Goal: Task Accomplishment & Management: Complete application form

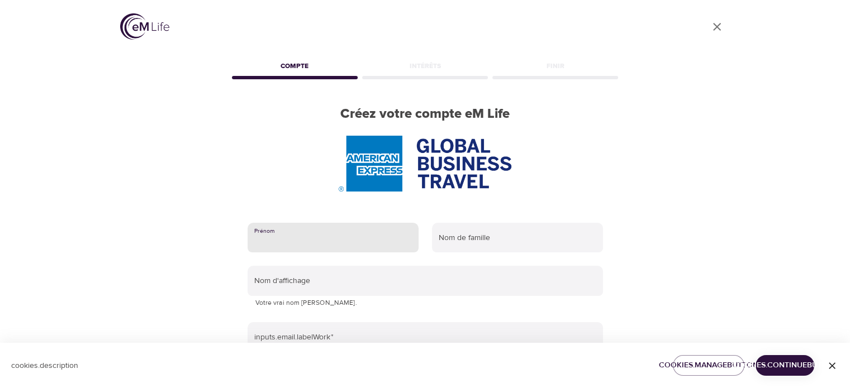
type input "[PERSON_NAME]"
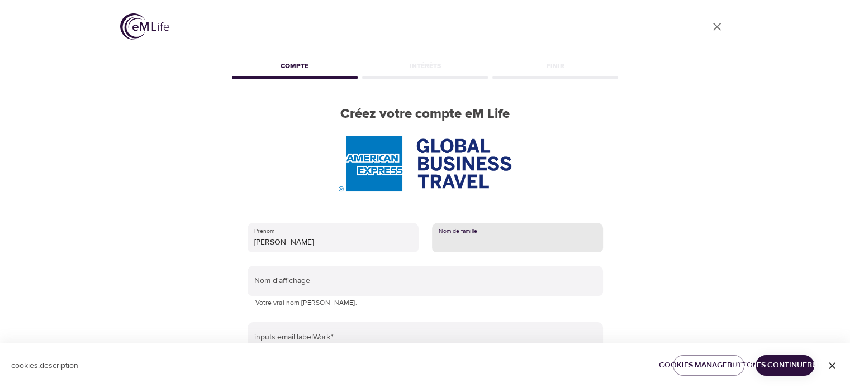
click at [461, 242] on input "text" at bounding box center [517, 238] width 171 height 30
type input "[PERSON_NAME]"
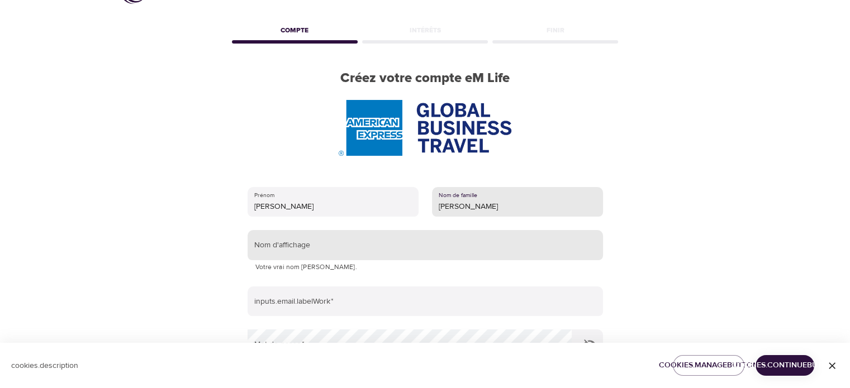
scroll to position [56, 0]
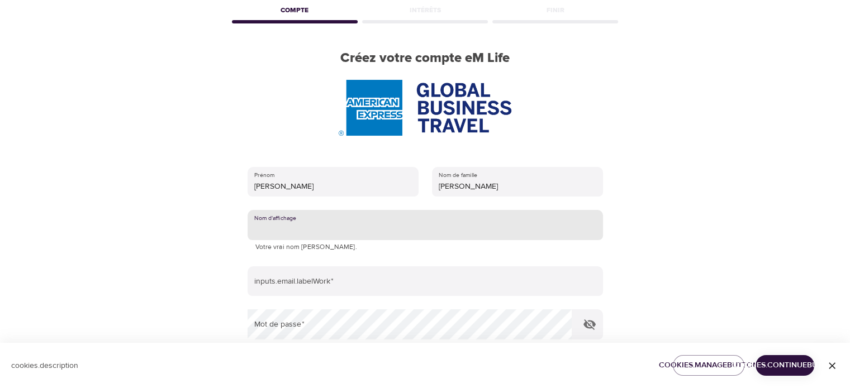
click at [339, 221] on input "text" at bounding box center [424, 225] width 355 height 30
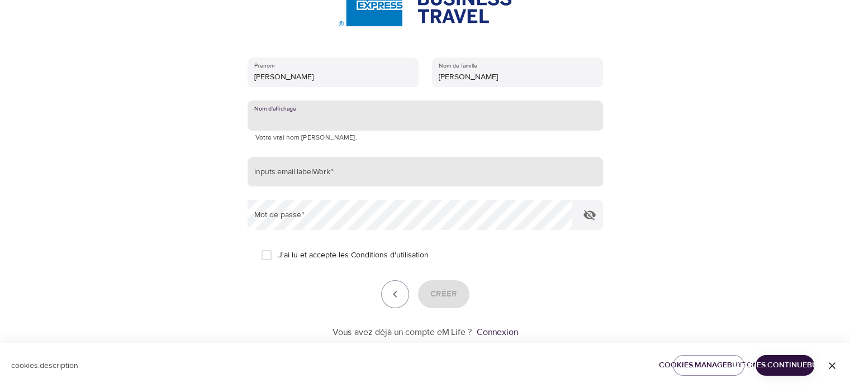
scroll to position [168, 0]
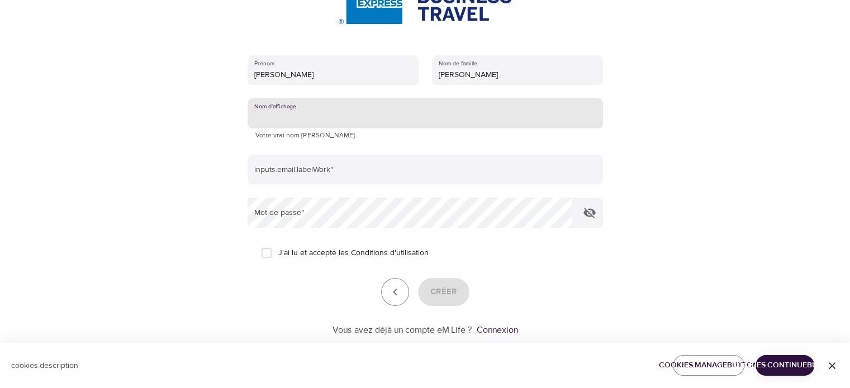
click at [265, 250] on input "J'ai lu et accepté les Conditions d'utilisation" at bounding box center [266, 252] width 23 height 23
checkbox input "true"
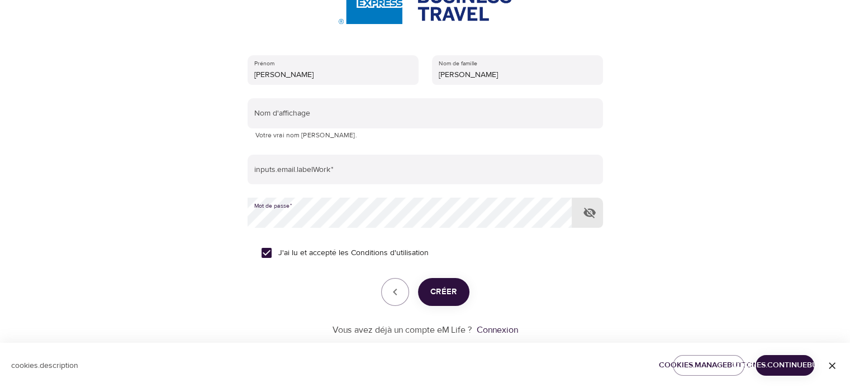
click at [587, 211] on icon "button" at bounding box center [589, 212] width 13 height 13
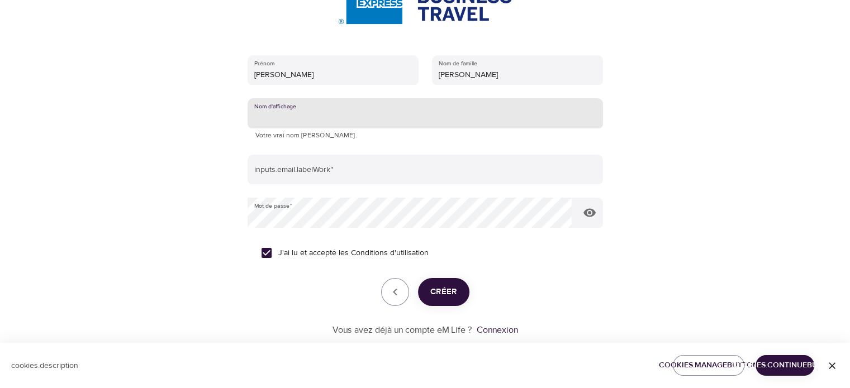
click at [304, 111] on input "text" at bounding box center [424, 113] width 355 height 30
type input "[PERSON_NAME]"
click at [445, 295] on span "Créer" at bounding box center [443, 292] width 27 height 15
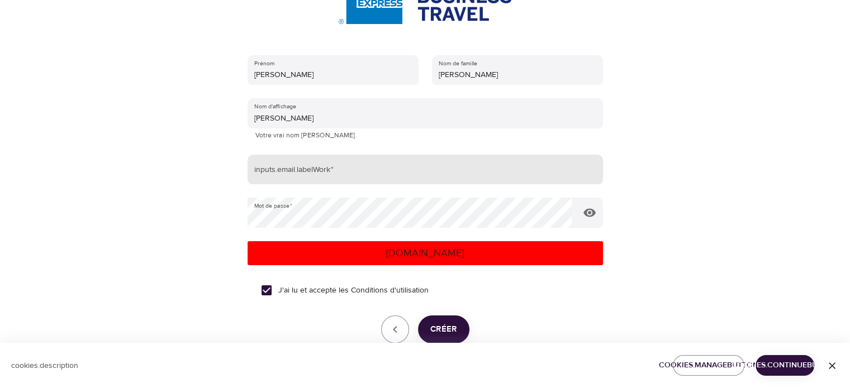
click at [286, 173] on input "email" at bounding box center [424, 170] width 355 height 30
type input "[EMAIL_ADDRESS][DOMAIN_NAME]"
click at [454, 327] on span "Créer" at bounding box center [443, 329] width 27 height 15
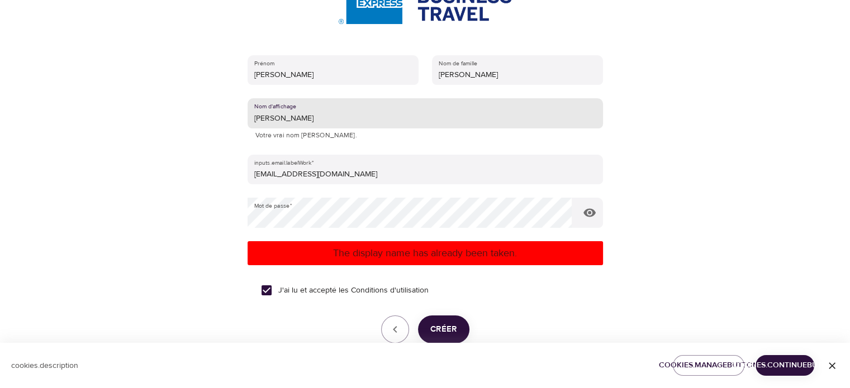
drag, startPoint x: 291, startPoint y: 118, endPoint x: 191, endPoint y: 120, distance: 100.0
click at [191, 120] on div "User Profile Compte Intérêts Finir Créez votre compte eM Life [PERSON_NAME] Nom…" at bounding box center [425, 26] width 637 height 388
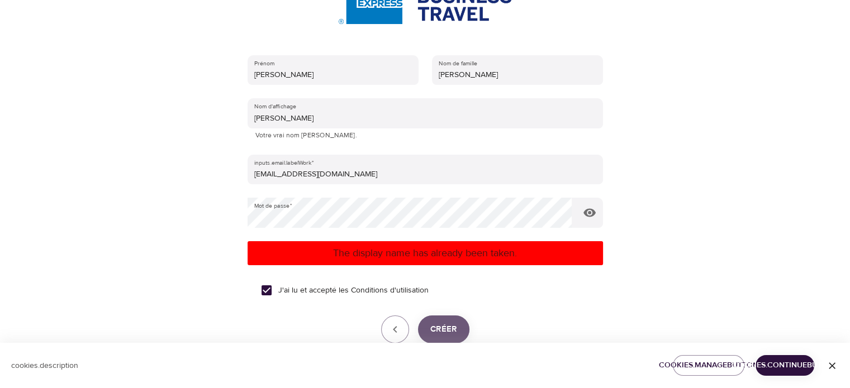
click at [456, 330] on button "Créer" at bounding box center [443, 330] width 51 height 28
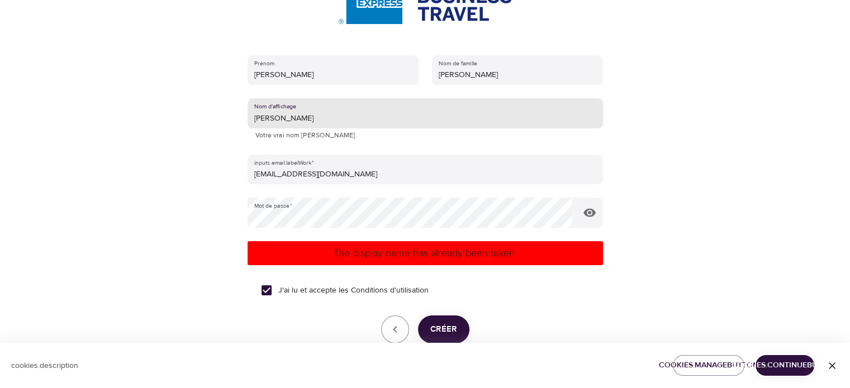
click at [272, 120] on input "[PERSON_NAME]" at bounding box center [424, 113] width 355 height 30
type input "Jade06"
click at [442, 324] on span "Créer" at bounding box center [443, 329] width 27 height 15
drag, startPoint x: 290, startPoint y: 118, endPoint x: 245, endPoint y: 119, distance: 45.3
click at [246, 119] on div "[PERSON_NAME] Nom de famille [PERSON_NAME] Nom d'affichage Jade06 Votre vrai no…" at bounding box center [425, 214] width 391 height 355
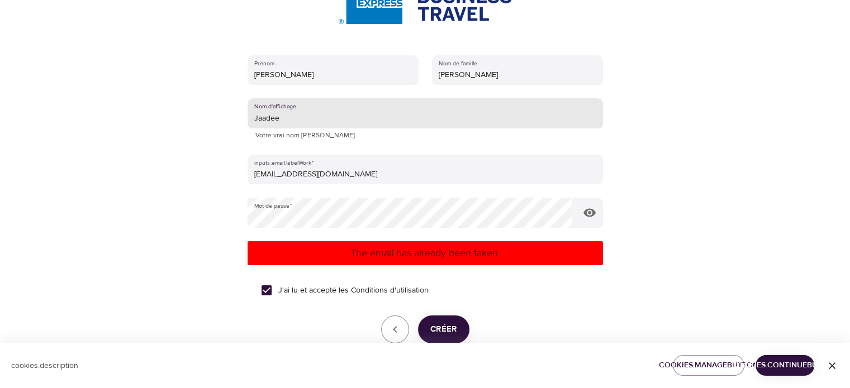
type input "Jaadee"
click at [450, 329] on span "Créer" at bounding box center [443, 329] width 27 height 15
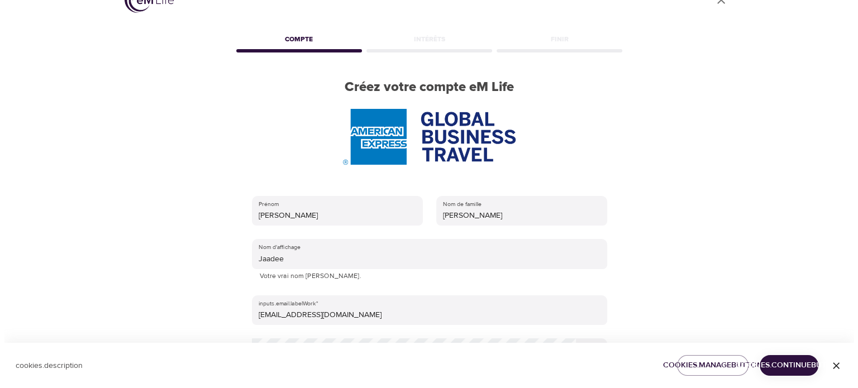
scroll to position [0, 0]
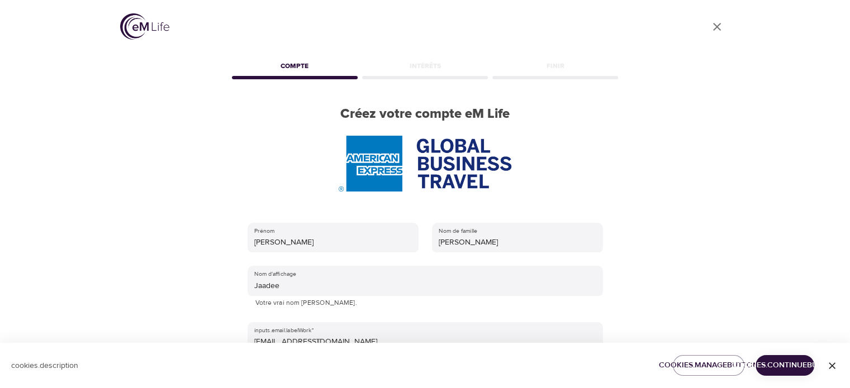
click at [139, 18] on img at bounding box center [144, 26] width 49 height 26
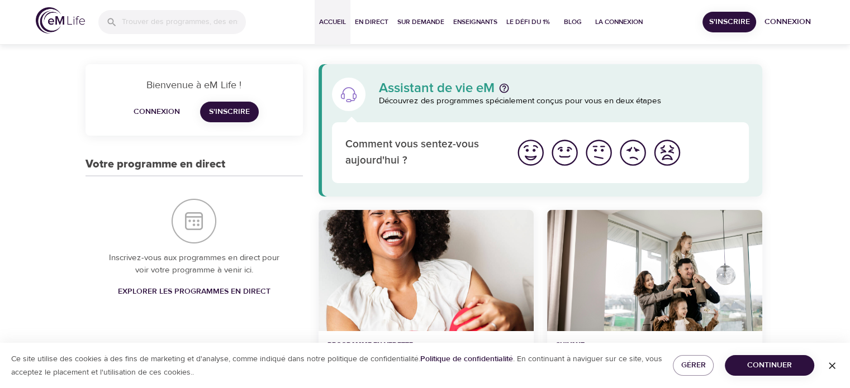
click at [166, 116] on span "Connexion" at bounding box center [157, 112] width 46 height 14
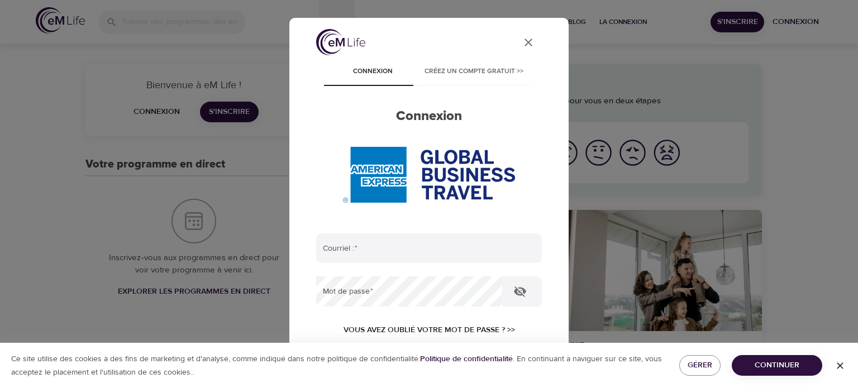
type input "[EMAIL_ADDRESS][DOMAIN_NAME]"
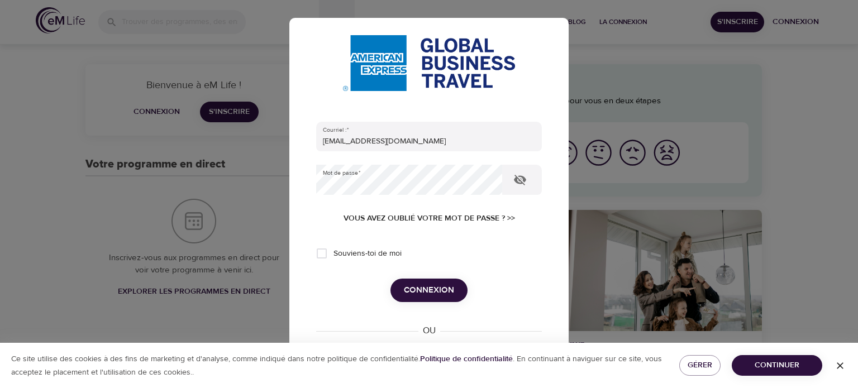
click at [398, 258] on span "Souviens-toi de moi" at bounding box center [368, 254] width 68 height 12
click at [334, 258] on input "Souviens-toi de moi" at bounding box center [321, 253] width 23 height 23
checkbox input "true"
click at [435, 288] on span "Connexion" at bounding box center [429, 290] width 50 height 15
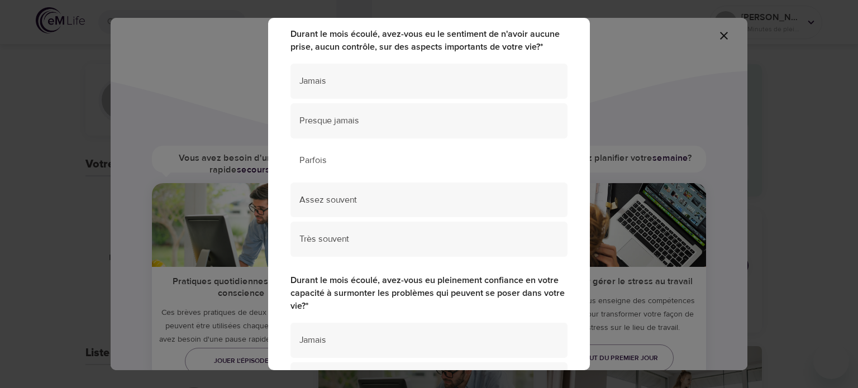
click at [315, 155] on span "Parfois" at bounding box center [428, 160] width 259 height 13
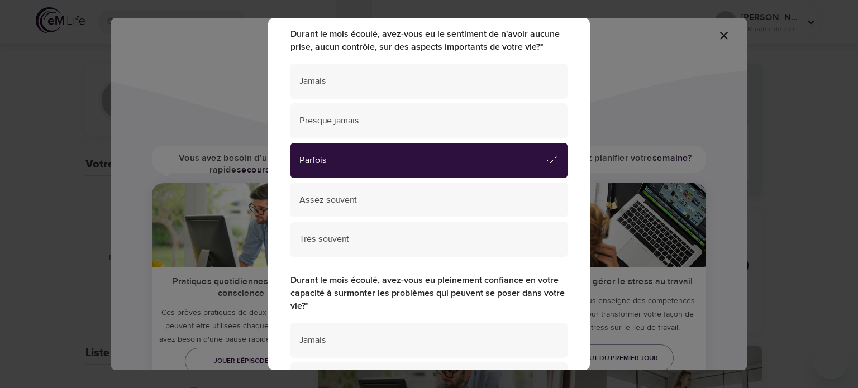
scroll to position [279, 0]
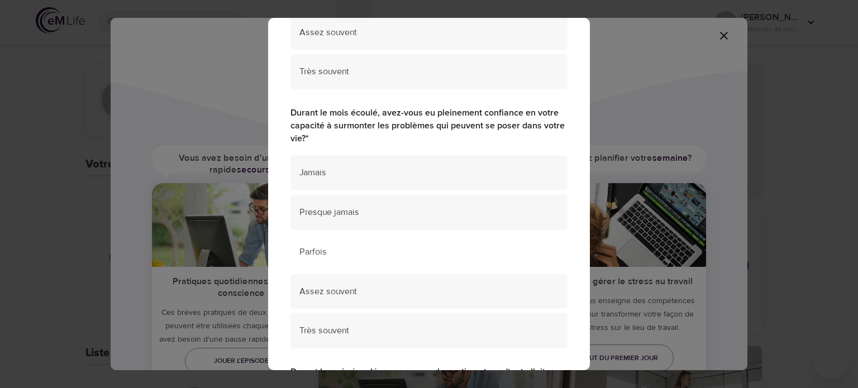
click at [325, 261] on div "Parfois" at bounding box center [429, 252] width 277 height 35
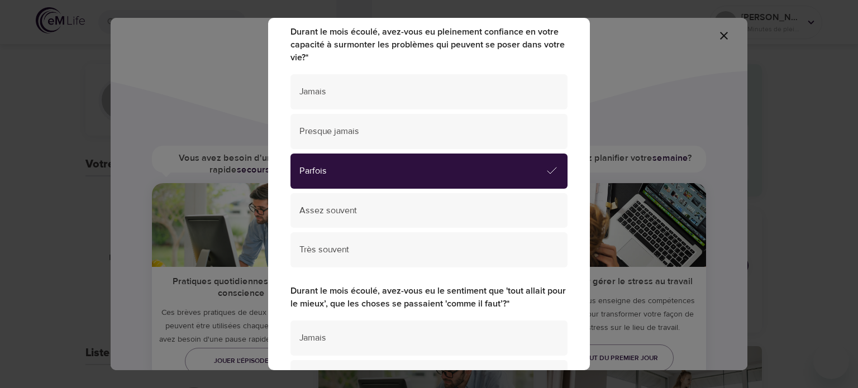
scroll to position [503, 0]
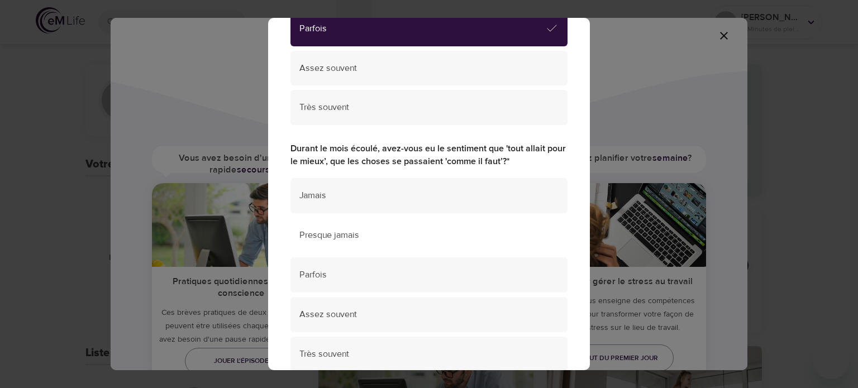
click at [327, 242] on div "Presque jamais" at bounding box center [429, 235] width 277 height 35
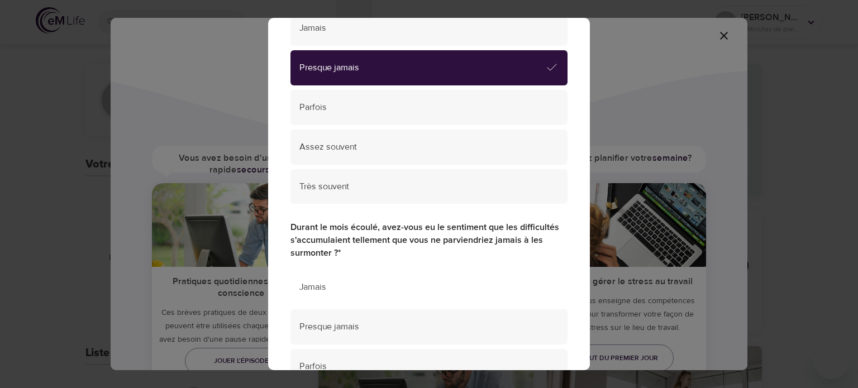
scroll to position [726, 0]
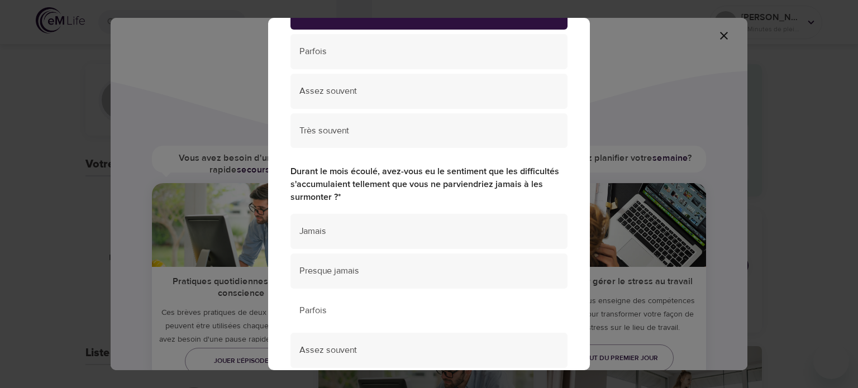
click at [326, 314] on span "Parfois" at bounding box center [428, 310] width 259 height 13
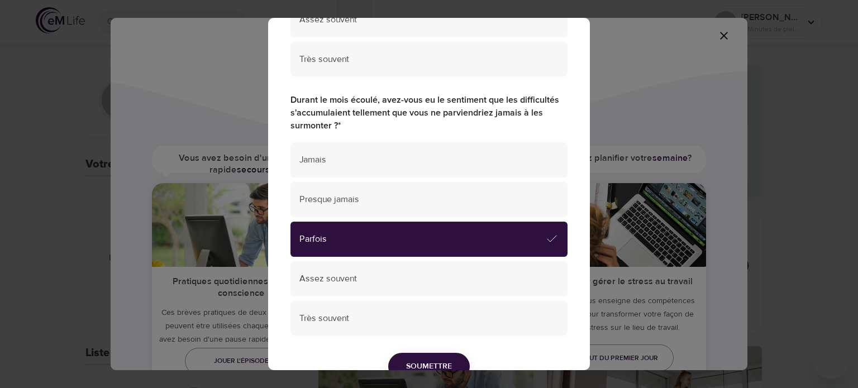
scroll to position [856, 0]
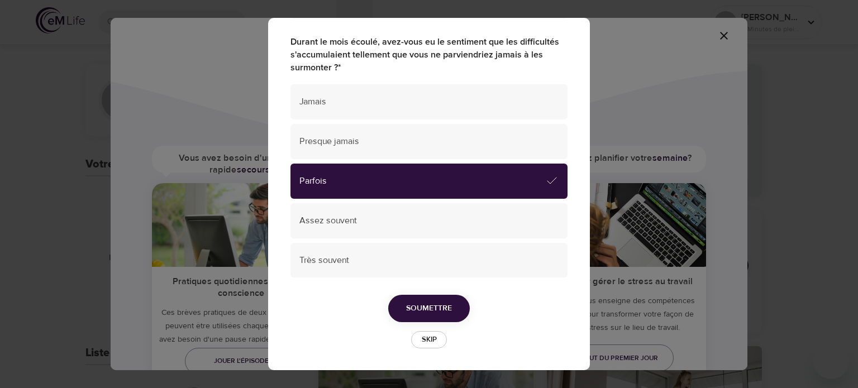
click at [436, 316] on button "Soumettre" at bounding box center [429, 308] width 82 height 27
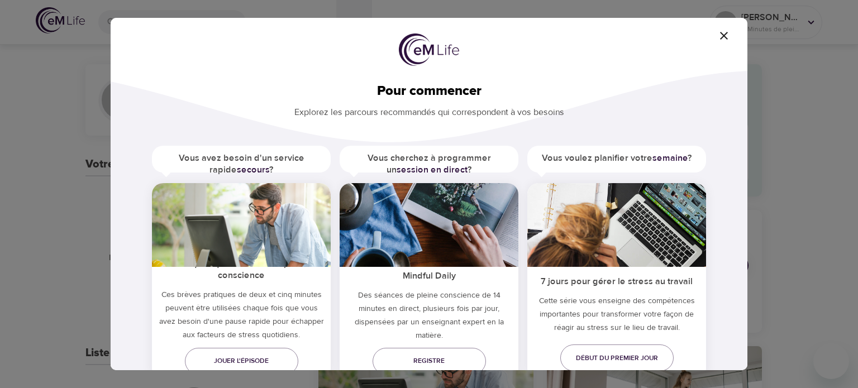
scroll to position [39, 0]
